Goal: Transaction & Acquisition: Download file/media

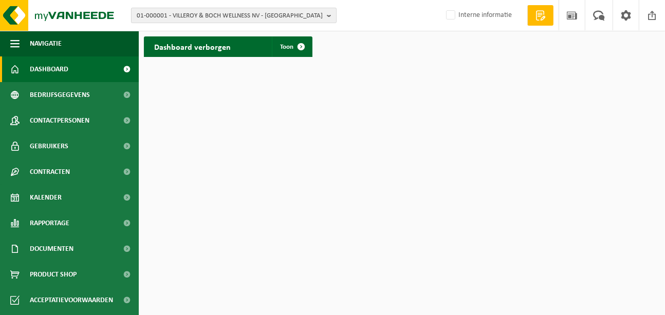
click at [184, 18] on span "01-000001 - VILLEROY & BOCH WELLNESS NV - ROESELARE" at bounding box center [230, 15] width 186 height 15
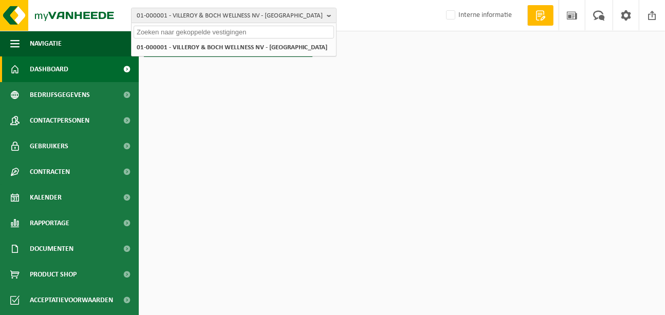
paste input "01-064983"
type input "01-064983"
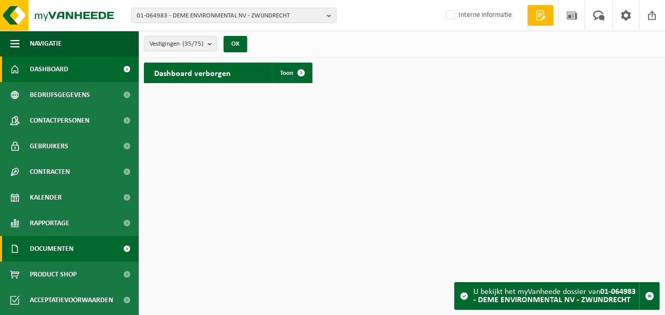
click at [69, 252] on span "Documenten" at bounding box center [52, 249] width 44 height 26
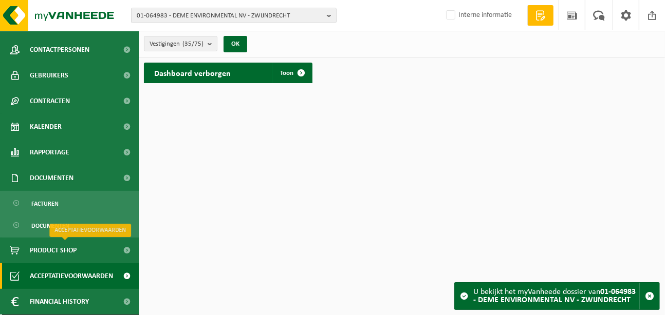
scroll to position [96, 0]
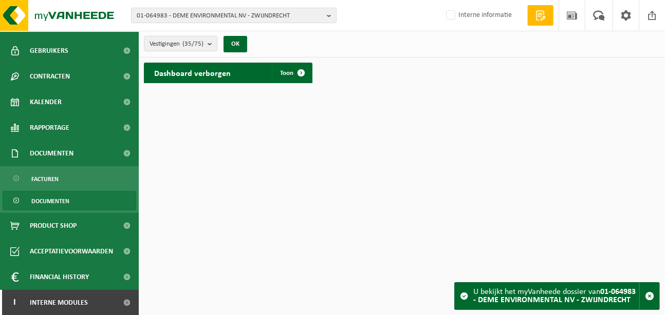
click at [63, 196] on span "Documenten" at bounding box center [50, 202] width 38 height 20
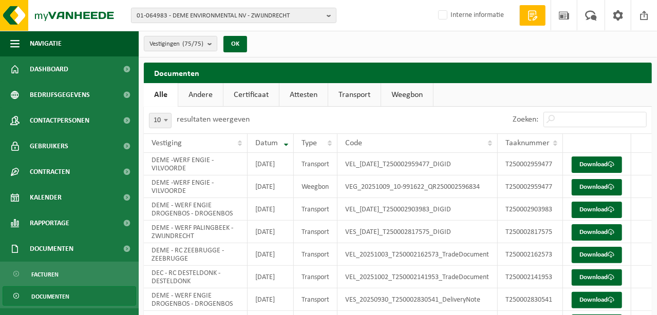
click at [304, 91] on link "Attesten" at bounding box center [303, 95] width 48 height 24
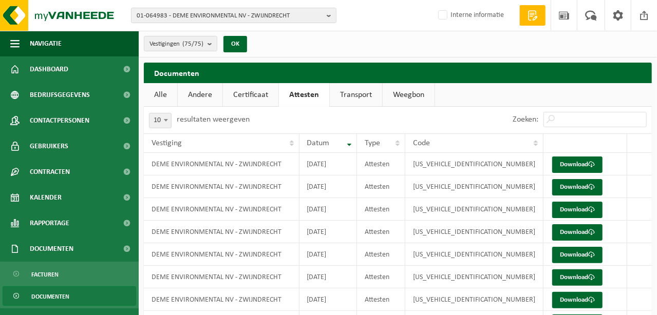
click at [260, 95] on link "Certificaat" at bounding box center [250, 95] width 55 height 24
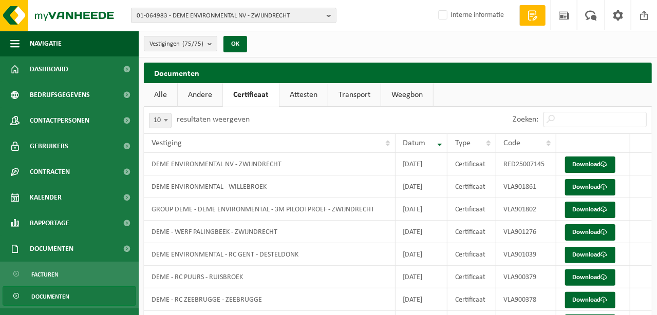
click at [293, 103] on link "Attesten" at bounding box center [303, 95] width 48 height 24
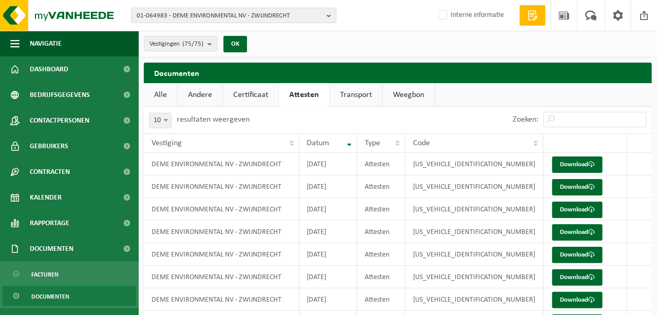
click at [402, 99] on link "Weegbon" at bounding box center [409, 95] width 52 height 24
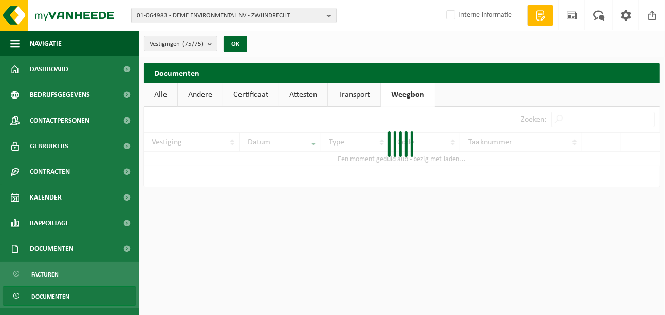
click at [248, 98] on link "Certificaat" at bounding box center [250, 95] width 55 height 24
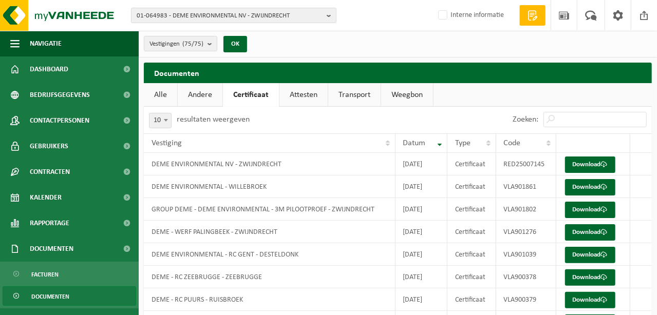
click at [212, 98] on link "Andere" at bounding box center [200, 95] width 45 height 24
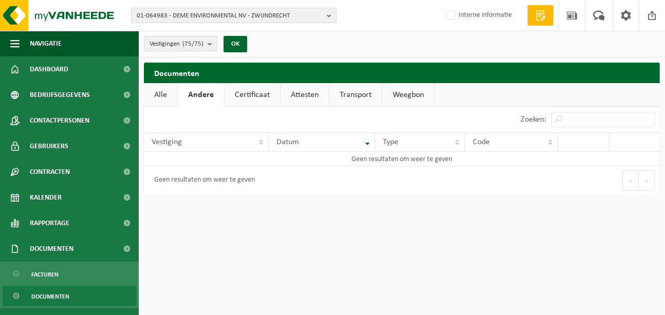
click at [259, 98] on link "Certificaat" at bounding box center [252, 95] width 55 height 24
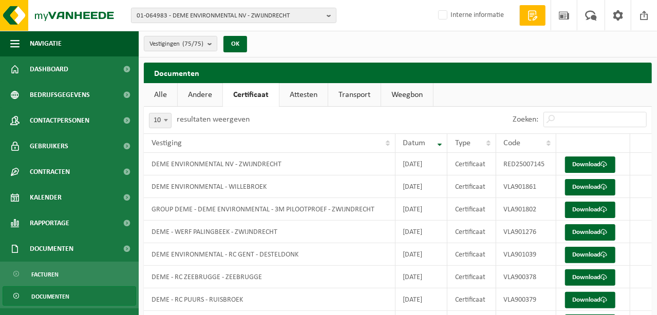
click at [298, 99] on link "Attesten" at bounding box center [303, 95] width 48 height 24
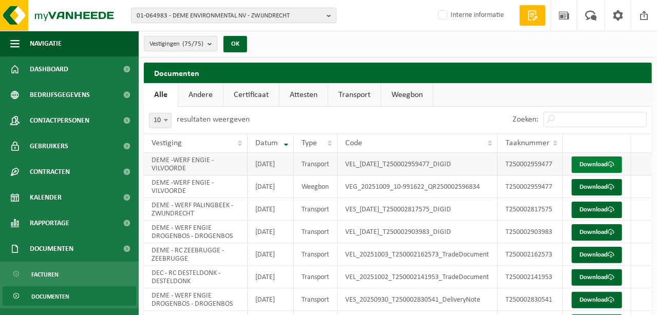
click at [592, 171] on link "Download" at bounding box center [597, 165] width 50 height 16
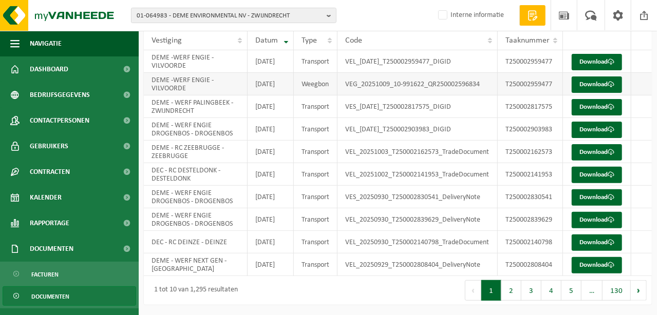
scroll to position [182, 0]
click at [515, 293] on button "2" at bounding box center [511, 291] width 20 height 21
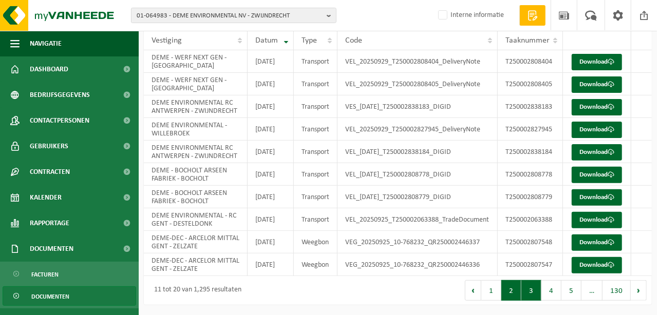
click at [539, 294] on button "3" at bounding box center [531, 291] width 20 height 21
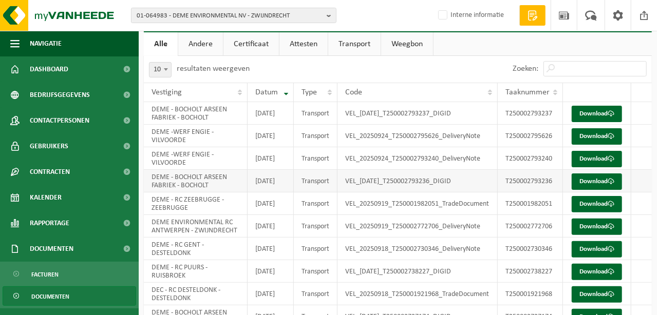
scroll to position [28, 0]
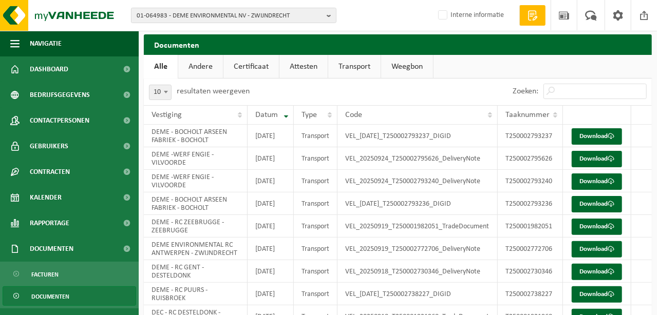
click at [311, 67] on link "Attesten" at bounding box center [303, 67] width 48 height 24
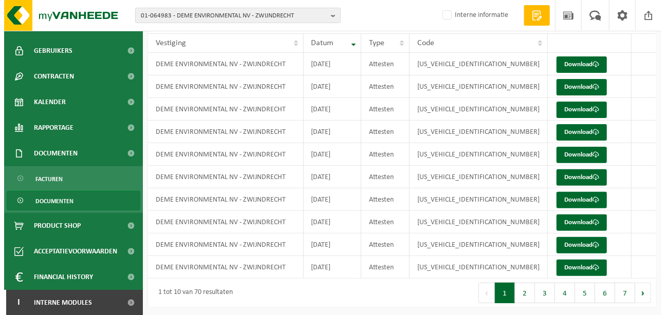
scroll to position [0, 0]
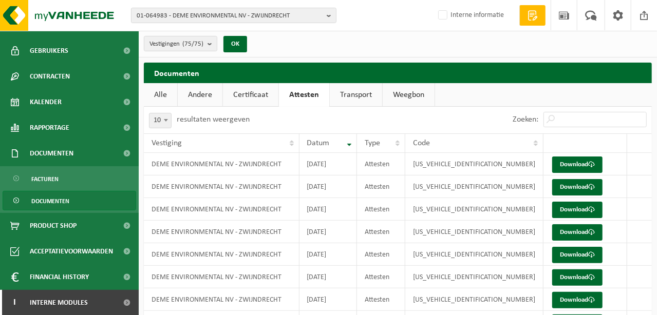
click at [155, 97] on link "Alle" at bounding box center [160, 95] width 33 height 24
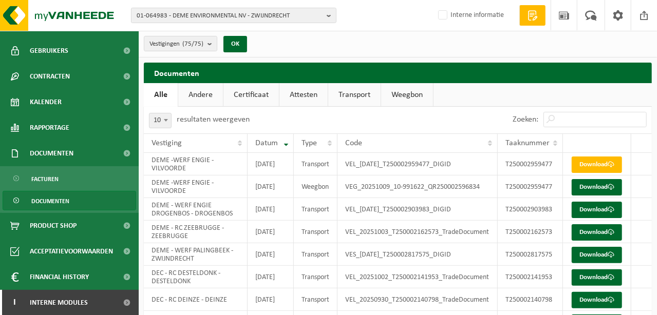
click at [394, 96] on link "Weegbon" at bounding box center [407, 95] width 52 height 24
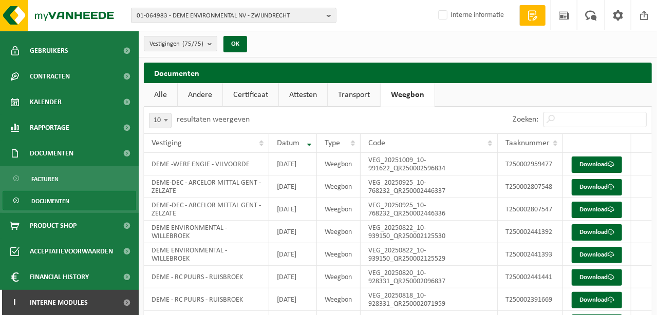
click at [366, 93] on link "Transport" at bounding box center [354, 95] width 52 height 24
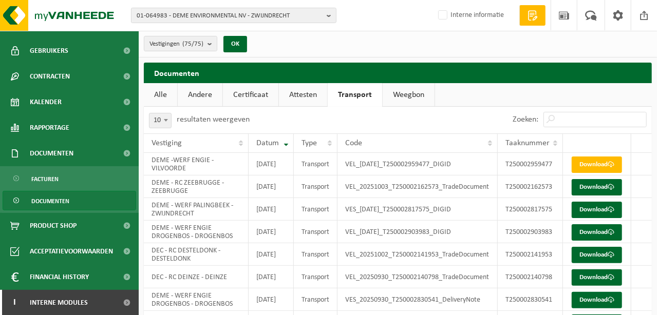
click at [305, 95] on link "Attesten" at bounding box center [303, 95] width 48 height 24
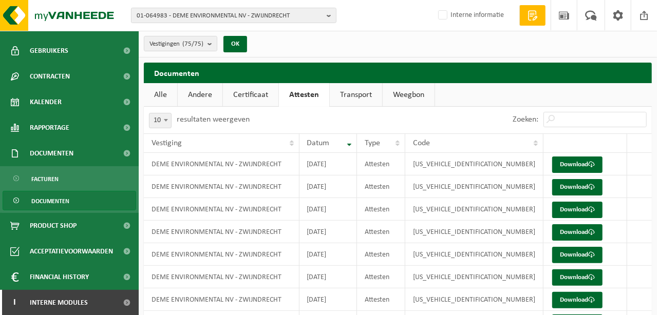
click at [264, 90] on link "Certificaat" at bounding box center [250, 95] width 55 height 24
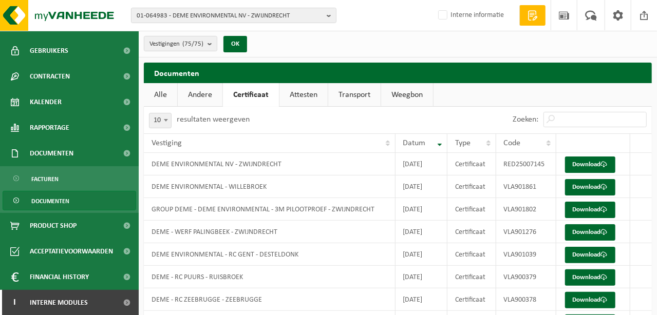
click at [203, 107] on div "10 25 50 100 10 resultaten weergeven" at bounding box center [199, 120] width 111 height 27
click at [200, 101] on link "Andere" at bounding box center [200, 95] width 45 height 24
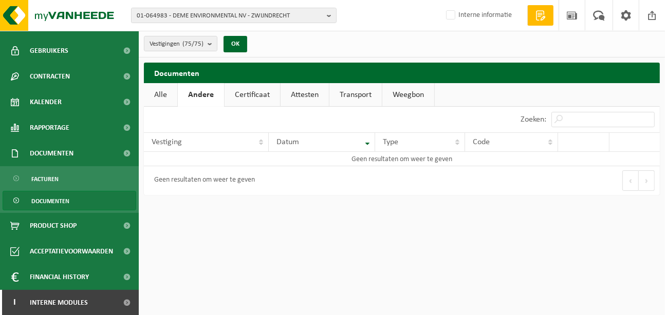
click at [31, 200] on span "Documenten" at bounding box center [50, 202] width 38 height 20
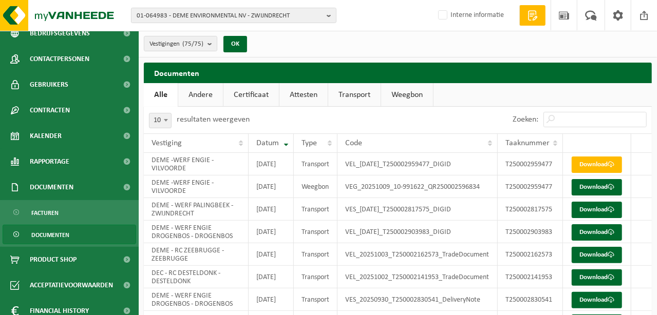
scroll to position [96, 0]
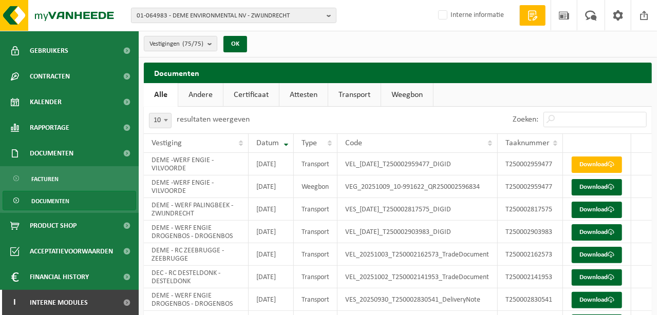
click at [61, 206] on span "Documenten" at bounding box center [50, 202] width 38 height 20
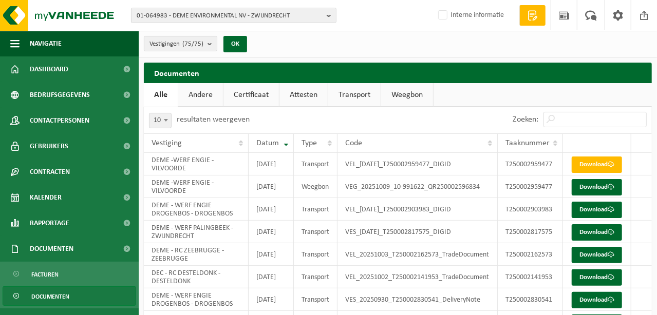
click at [312, 98] on link "Attesten" at bounding box center [303, 95] width 48 height 24
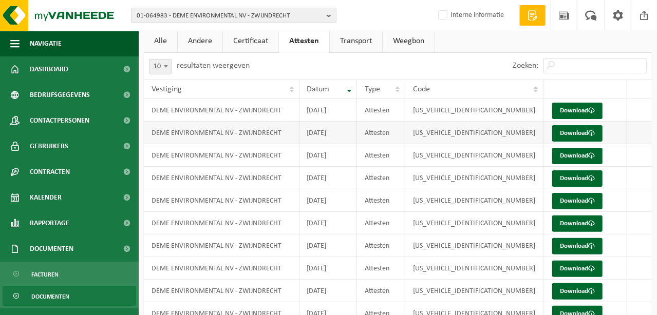
scroll to position [100, 0]
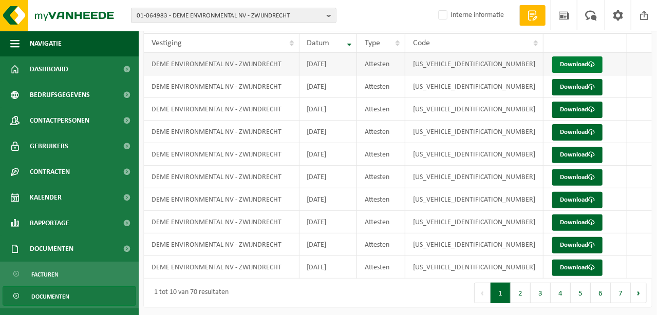
click at [568, 62] on link "Download" at bounding box center [577, 65] width 50 height 16
